Goal: Information Seeking & Learning: Understand process/instructions

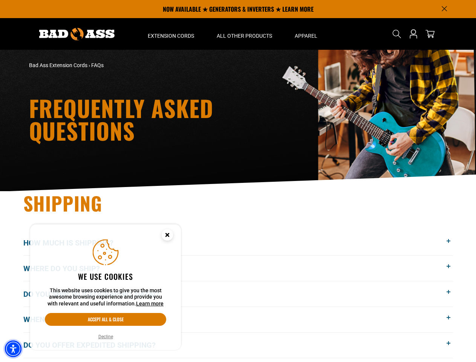
click at [13, 349] on img "Accessibility Menu" at bounding box center [13, 348] width 17 height 17
